Goal: Task Accomplishment & Management: Use online tool/utility

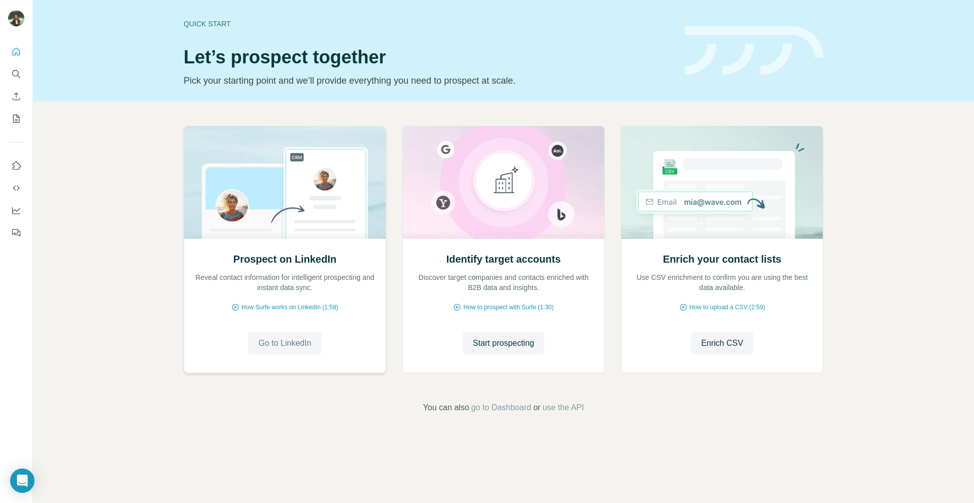
click at [263, 344] on span "Go to LinkedIn" at bounding box center [284, 343] width 53 height 12
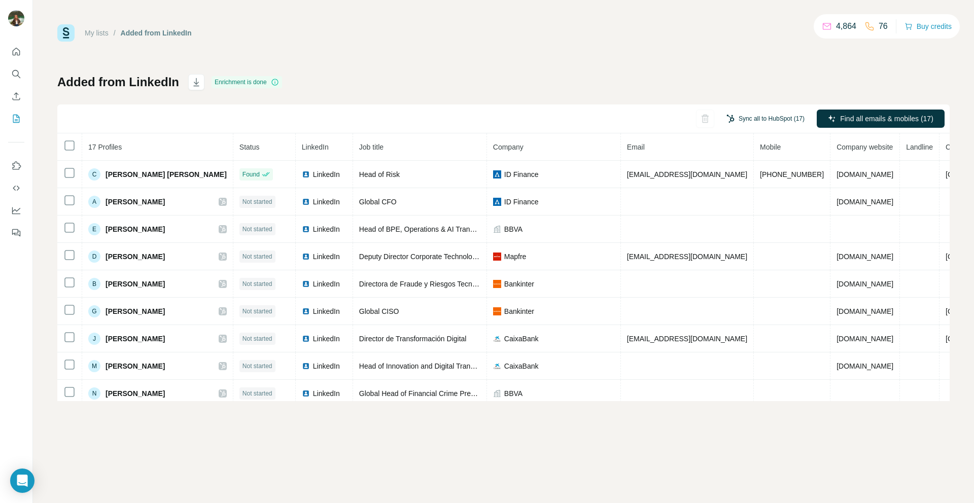
click at [752, 121] on button "Sync all to HubSpot (17)" at bounding box center [765, 118] width 92 height 15
click at [751, 114] on button "Sync to HubSpot (1)" at bounding box center [770, 118] width 81 height 15
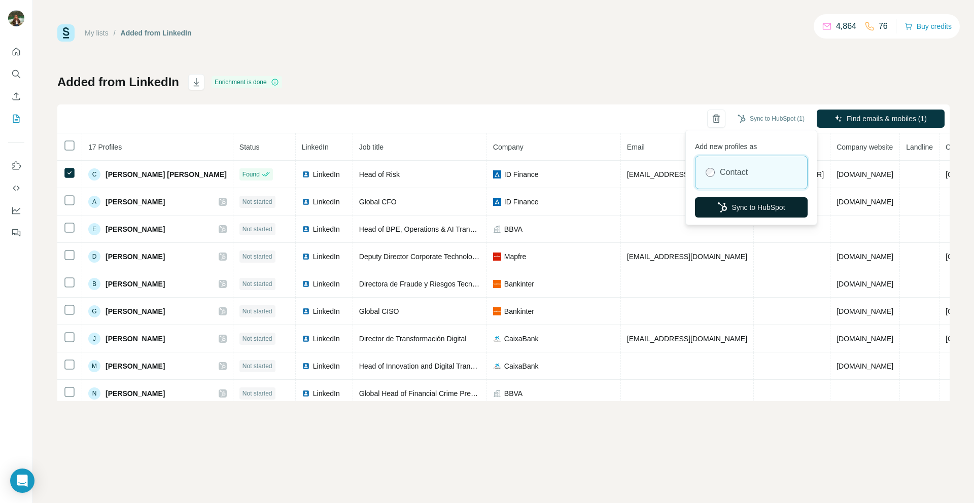
click at [739, 206] on button "Sync to HubSpot" at bounding box center [751, 207] width 113 height 20
